Goal: Answer question/provide support: Share knowledge or assist other users

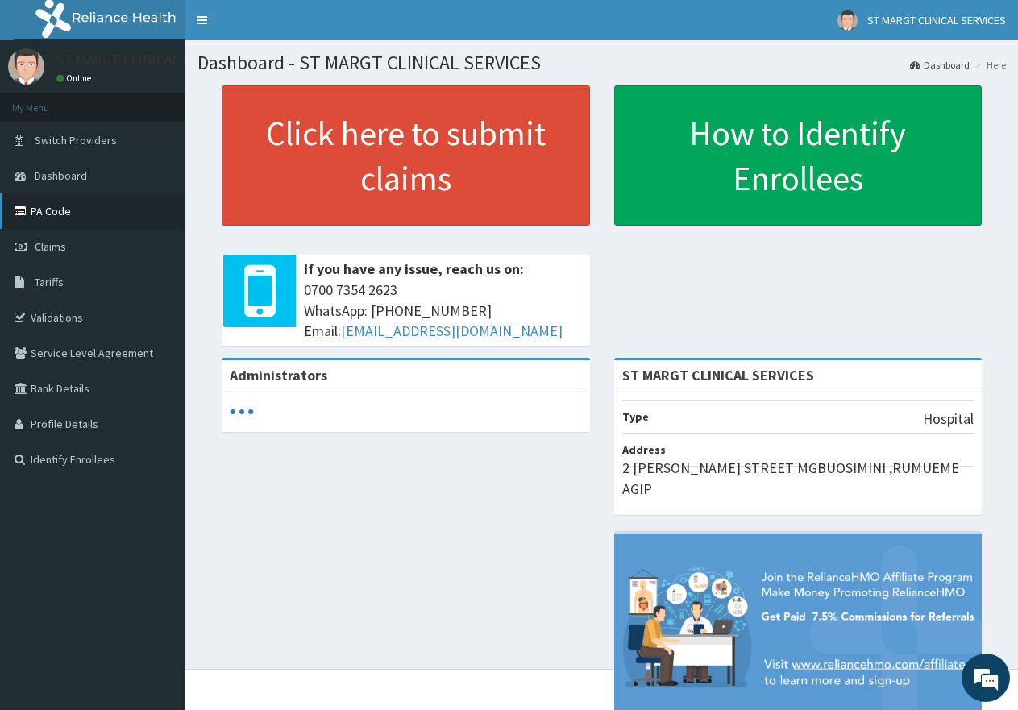
click at [63, 213] on link "PA Code" at bounding box center [92, 210] width 185 height 35
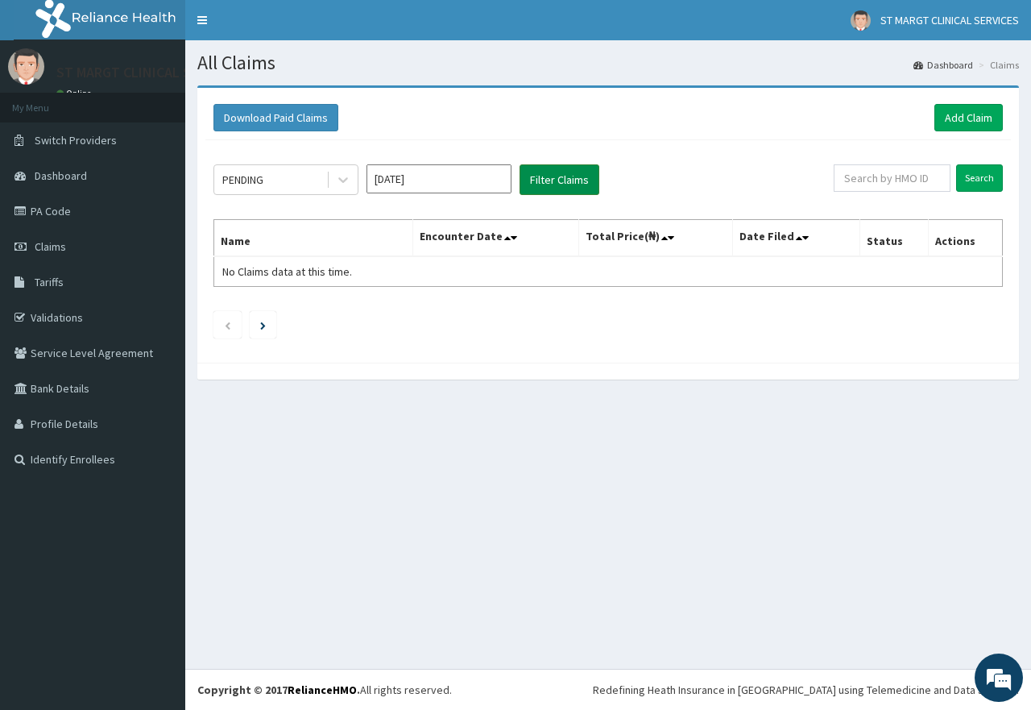
click at [560, 172] on button "Filter Claims" at bounding box center [560, 179] width 80 height 31
click at [502, 182] on input "Aug 2025" at bounding box center [439, 178] width 145 height 29
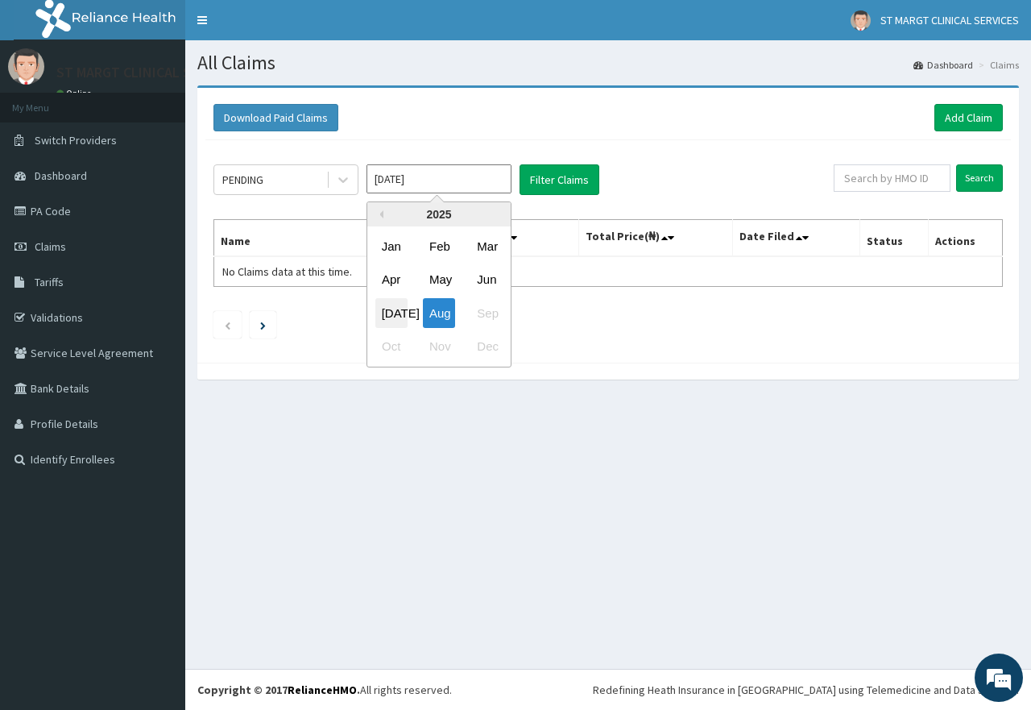
click at [392, 313] on div "Jul" at bounding box center [392, 313] width 32 height 30
type input "Jul 2025"
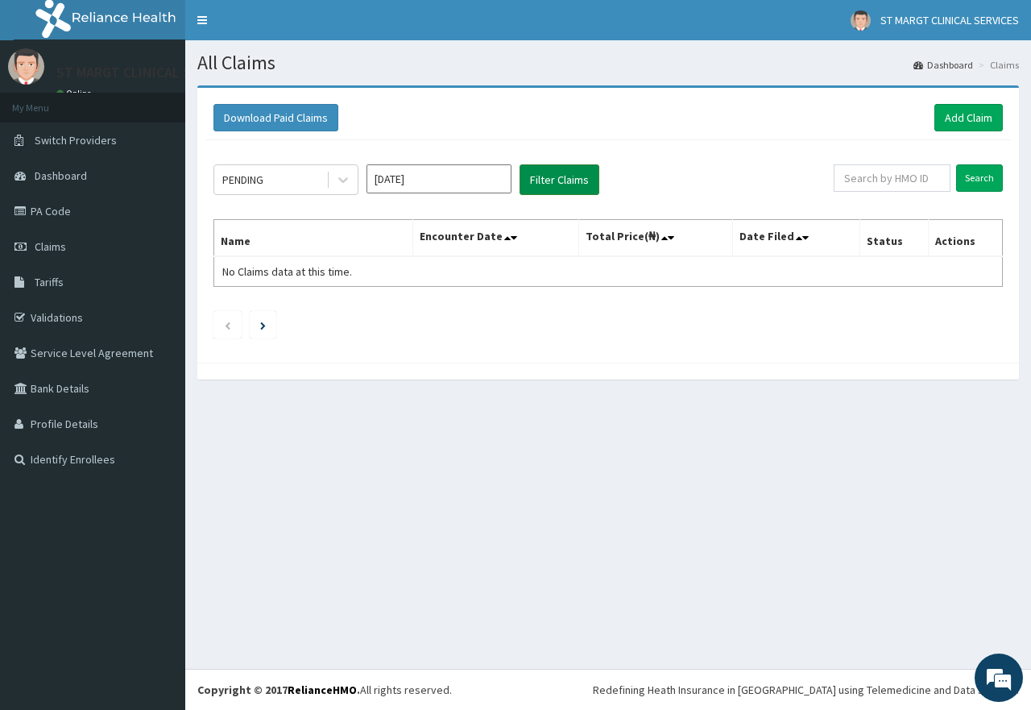
click at [565, 178] on button "Filter Claims" at bounding box center [560, 179] width 80 height 31
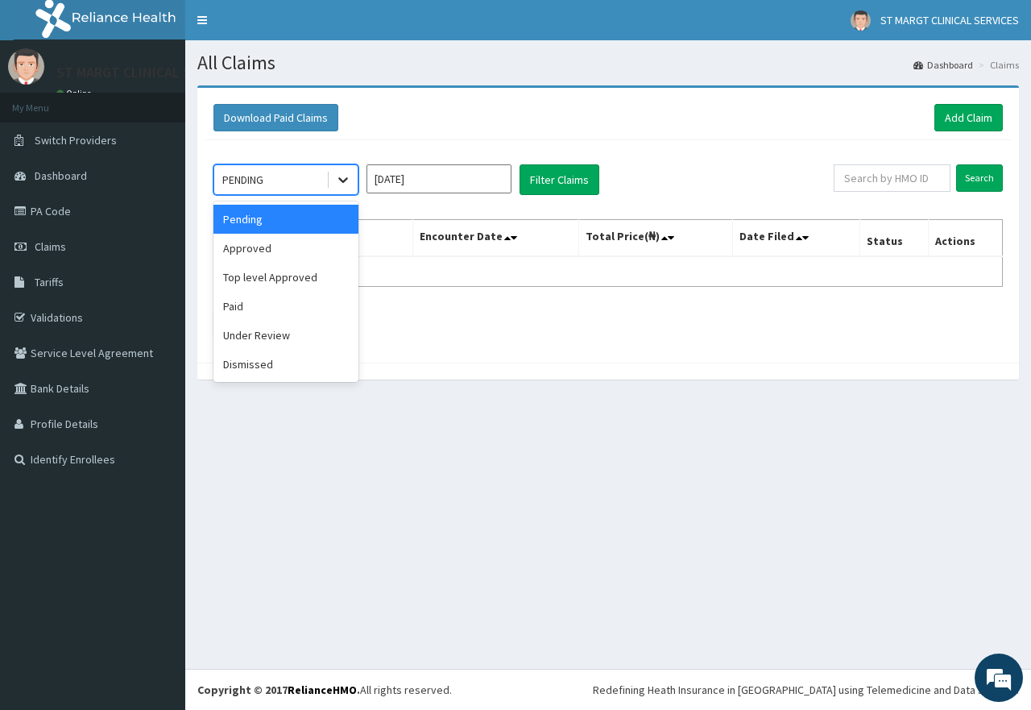
click at [348, 181] on icon at bounding box center [343, 180] width 16 height 16
click at [259, 255] on div "Approved" at bounding box center [286, 248] width 145 height 29
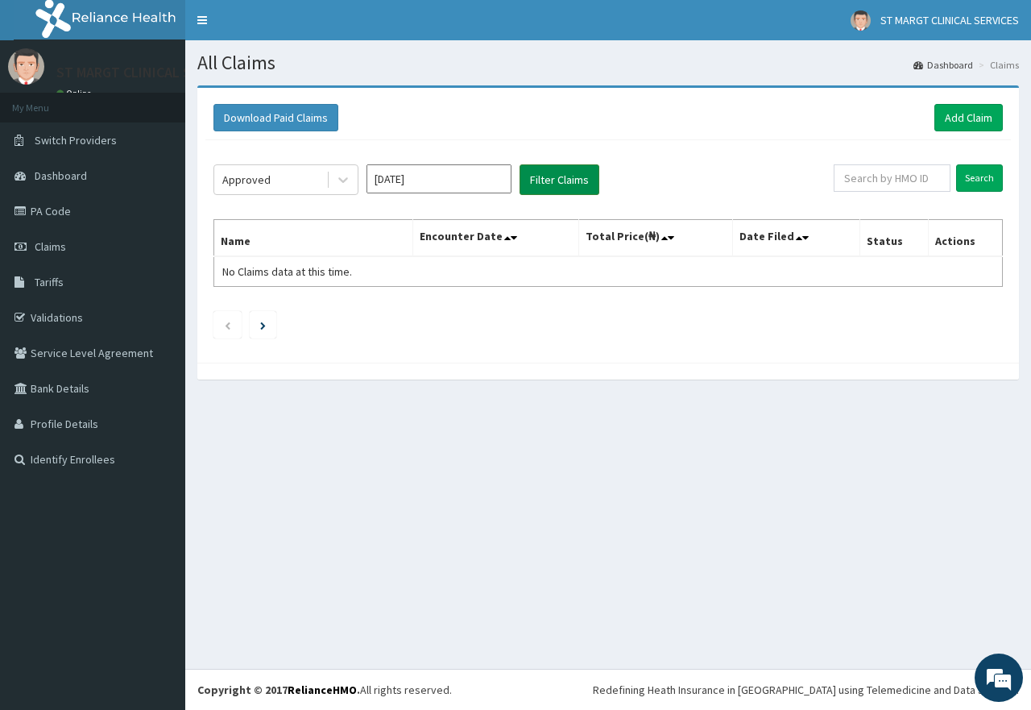
click at [582, 174] on button "Filter Claims" at bounding box center [560, 179] width 80 height 31
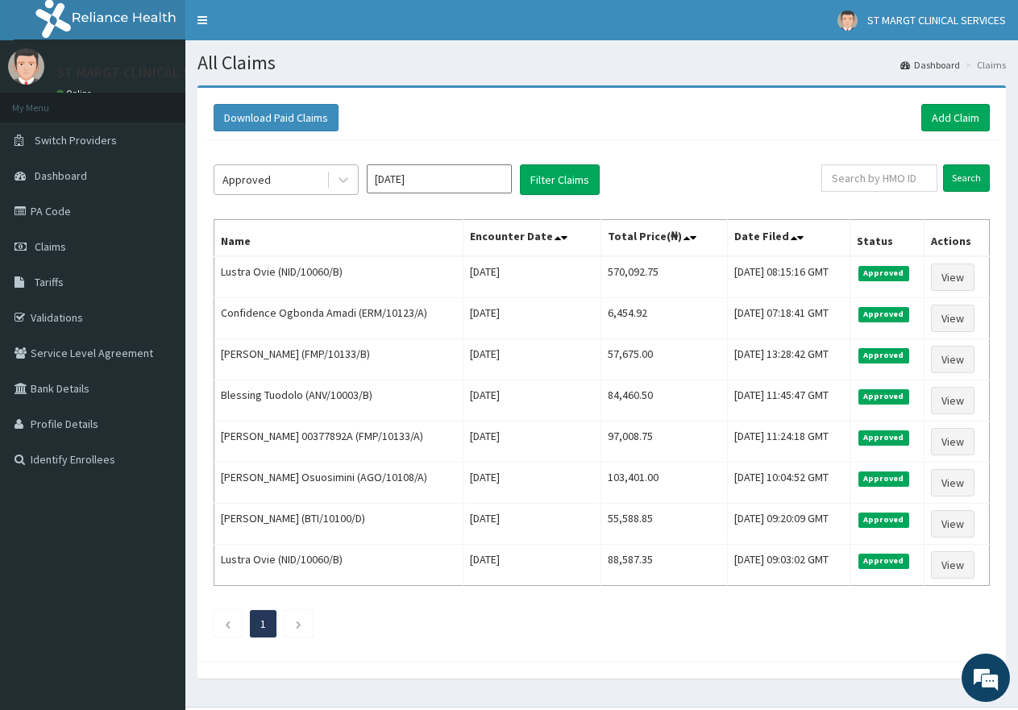
click at [289, 172] on div "Approved" at bounding box center [270, 180] width 112 height 26
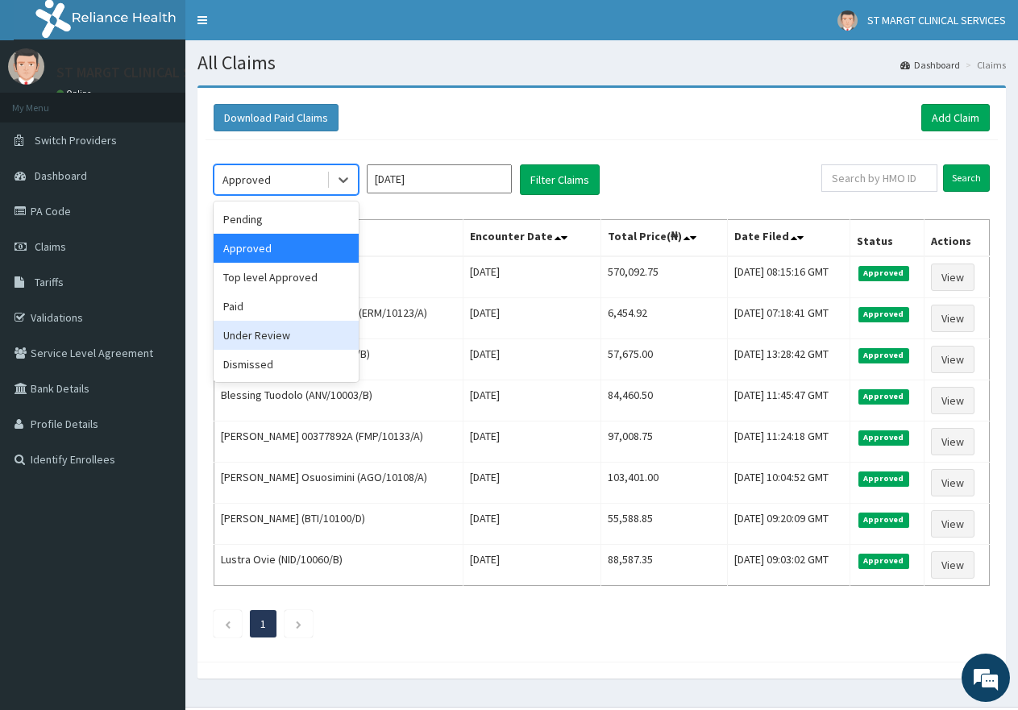
click at [249, 337] on div "Under Review" at bounding box center [286, 335] width 145 height 29
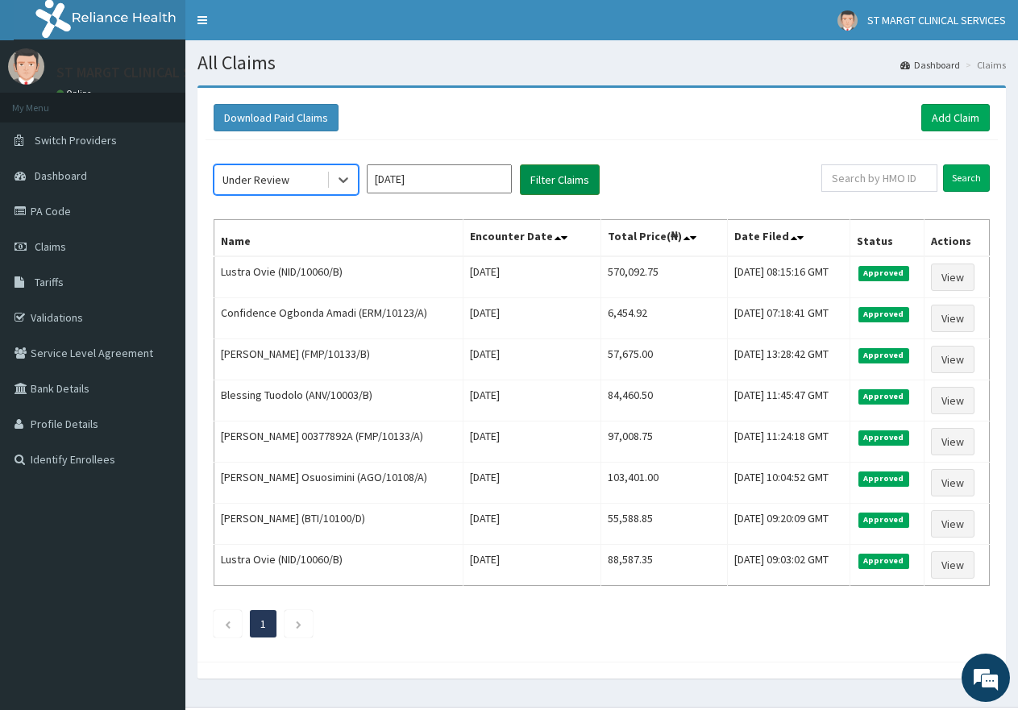
click at [530, 189] on button "Filter Claims" at bounding box center [560, 179] width 80 height 31
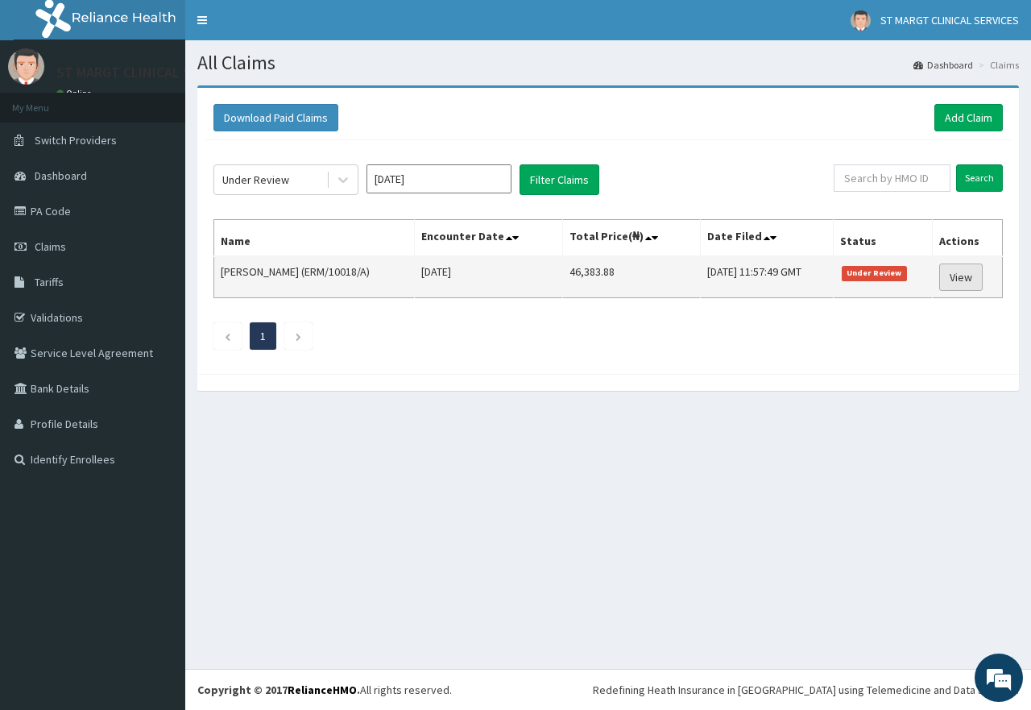
click at [956, 273] on link "View" at bounding box center [962, 276] width 44 height 27
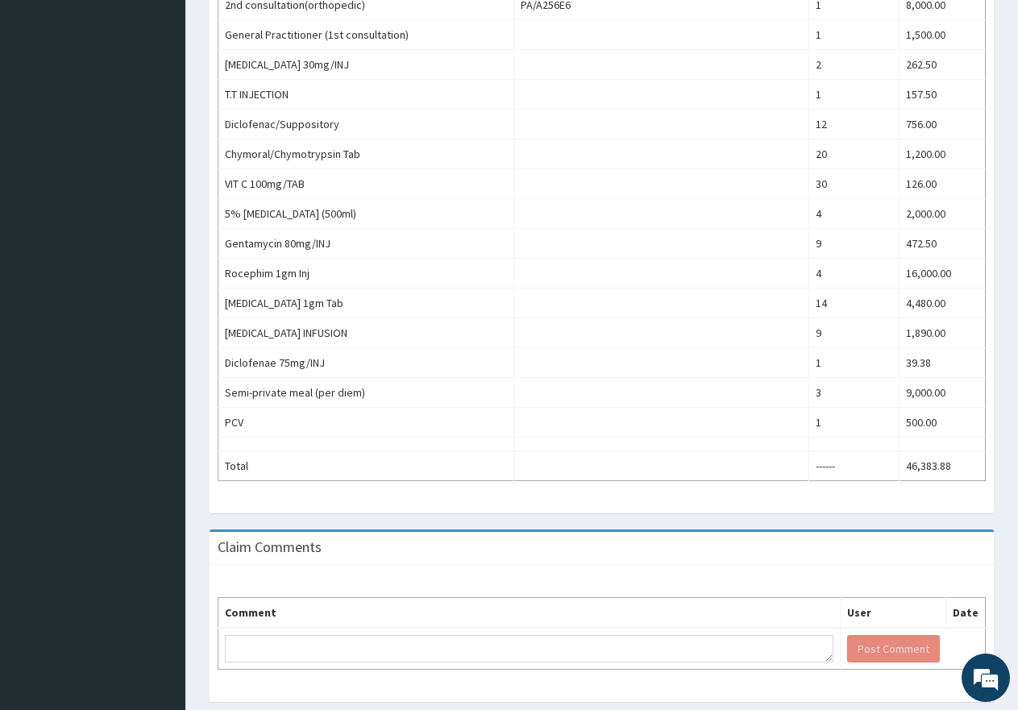
scroll to position [1076, 0]
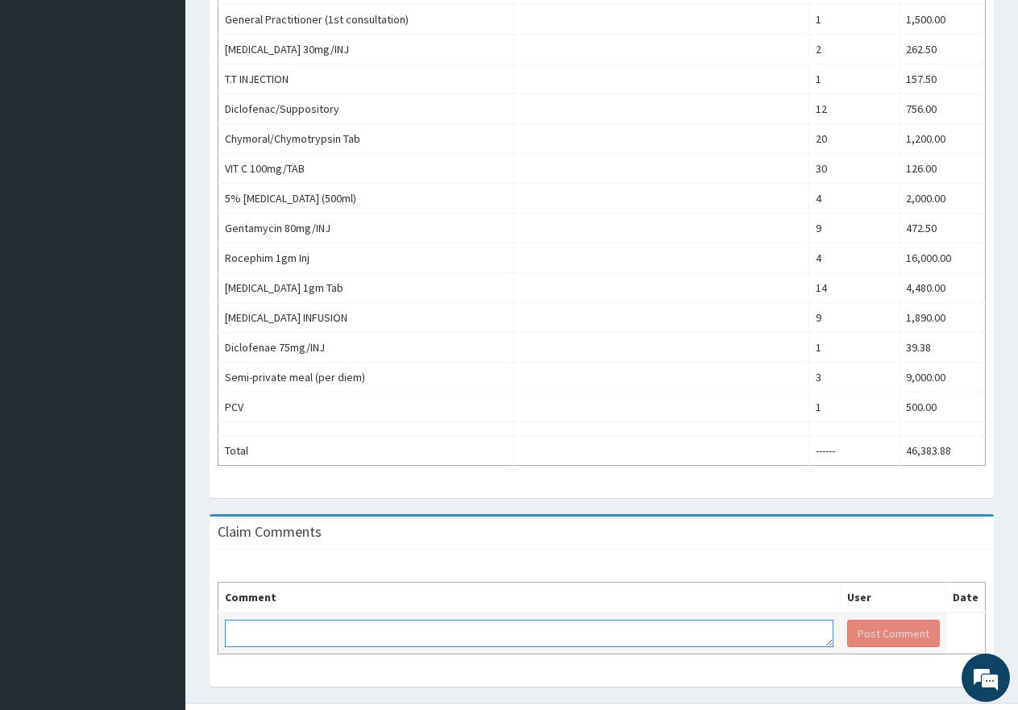
click at [335, 620] on textarea at bounding box center [529, 633] width 608 height 27
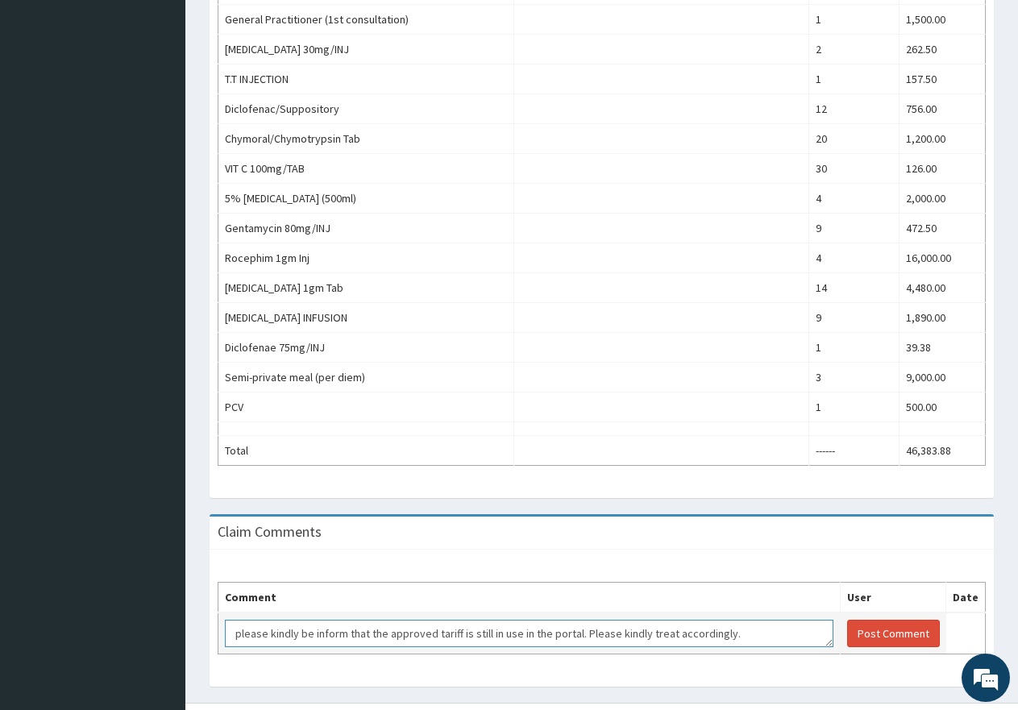
click at [238, 620] on textarea "please kindly be inform that the approved tariff is still in use in the portal.…" at bounding box center [529, 633] width 608 height 27
type textarea "Please kindly be inform that the approved tariff is still in use in the portal.…"
click at [898, 620] on button "Post Comment" at bounding box center [893, 633] width 93 height 27
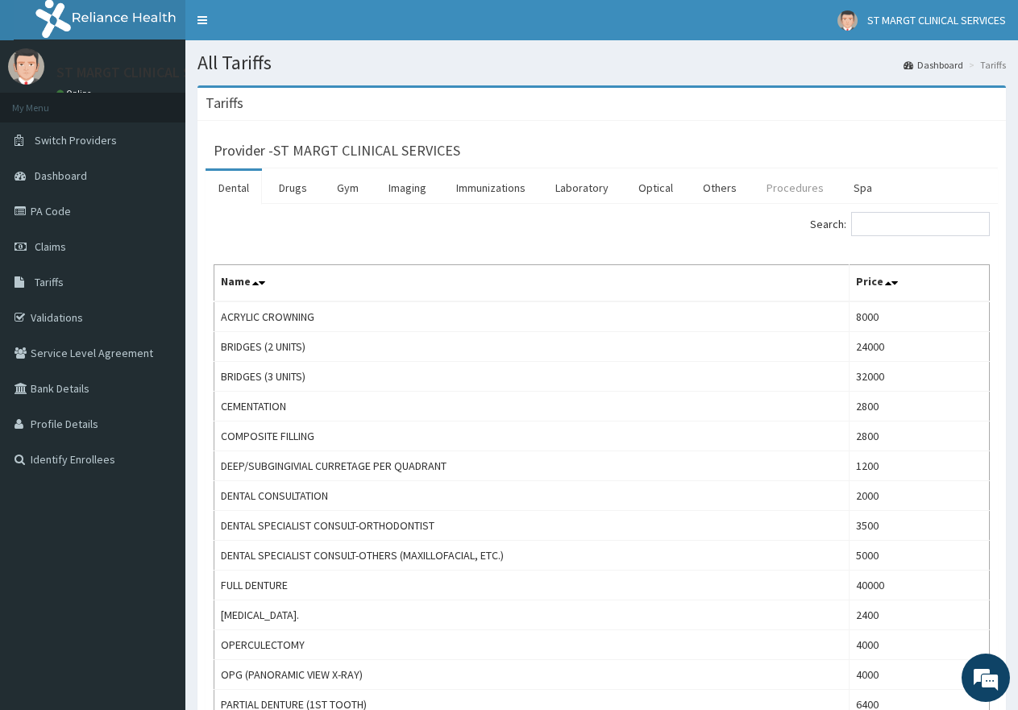
click at [799, 189] on link "Procedures" at bounding box center [794, 188] width 83 height 34
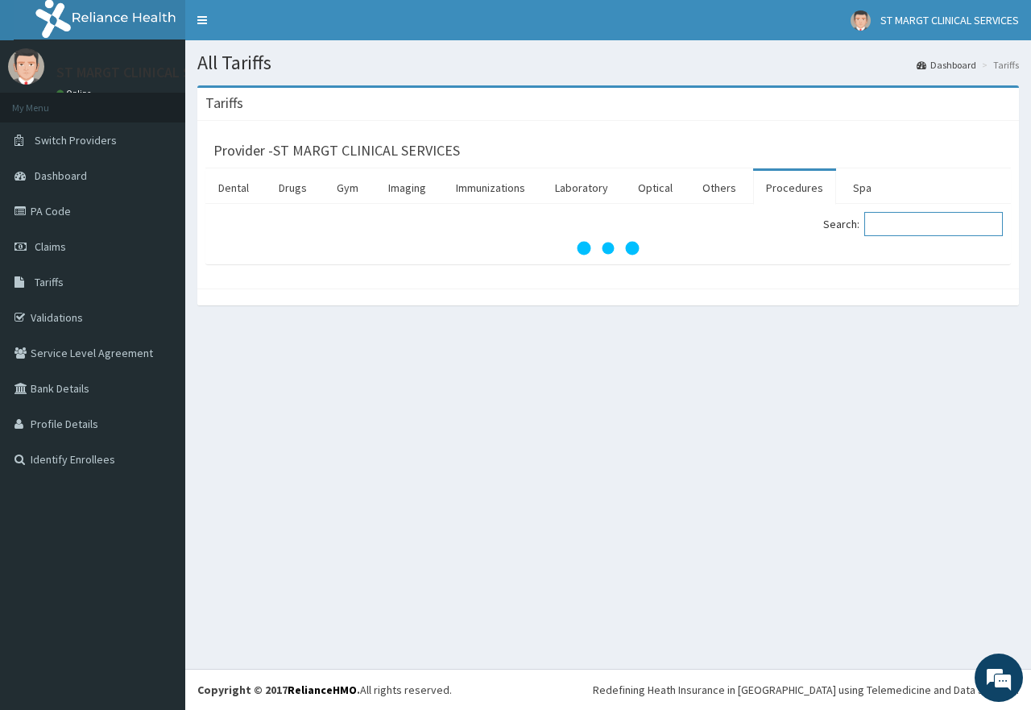
click at [901, 225] on input "Search:" at bounding box center [934, 224] width 139 height 24
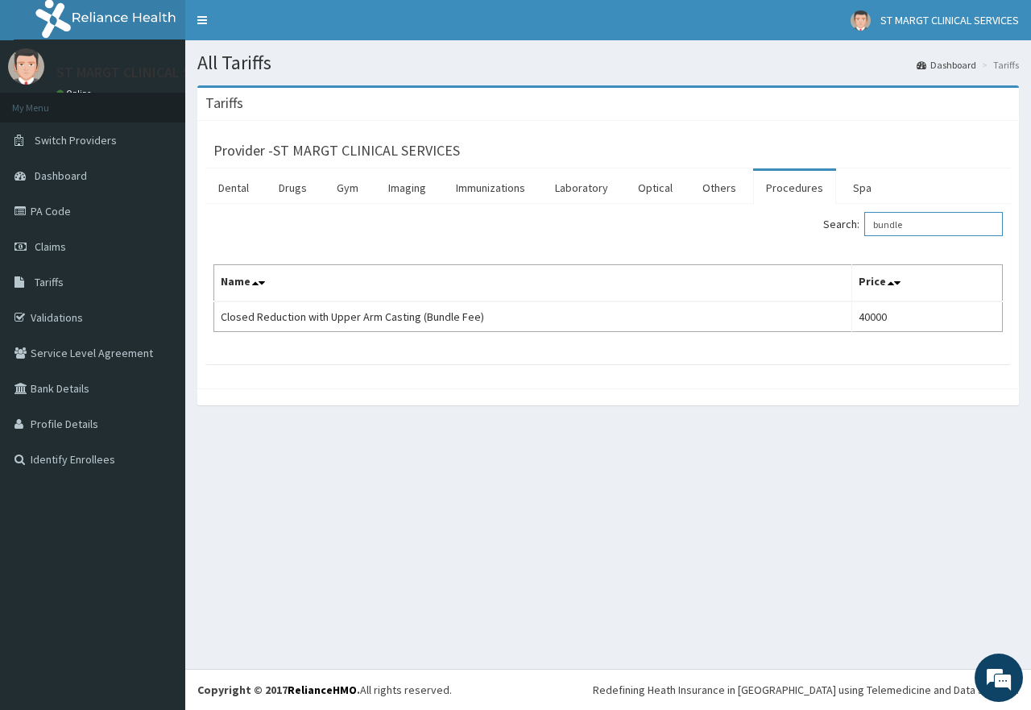
type input "bundle"
click at [57, 218] on link "PA Code" at bounding box center [92, 210] width 185 height 35
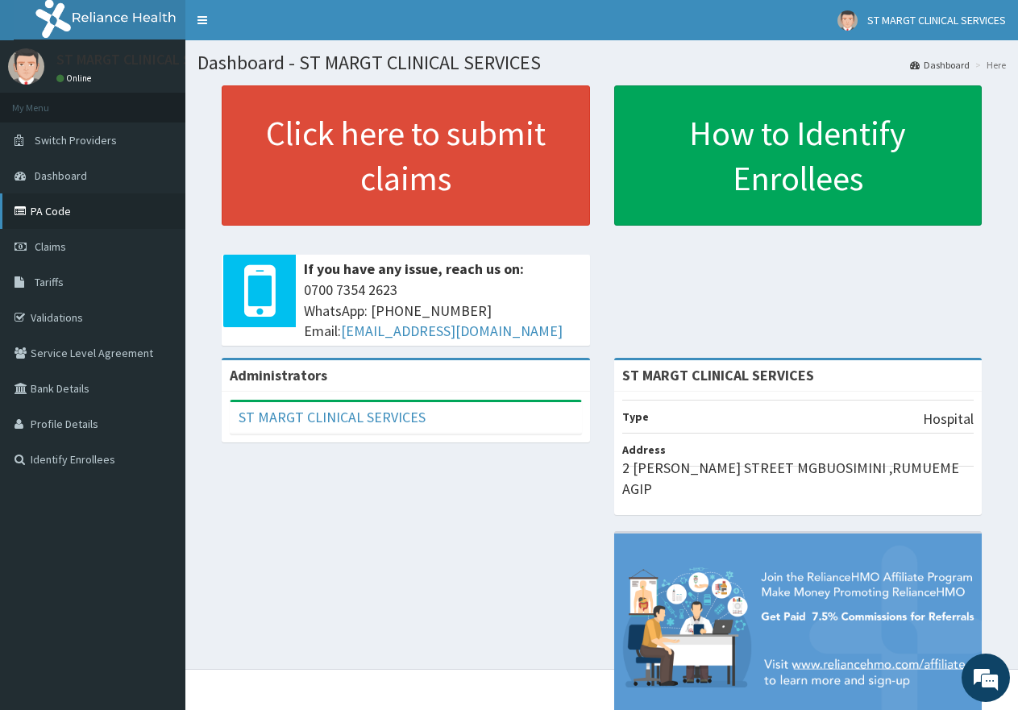
click at [31, 203] on link "PA Code" at bounding box center [92, 210] width 185 height 35
